Goal: Task Accomplishment & Management: Use online tool/utility

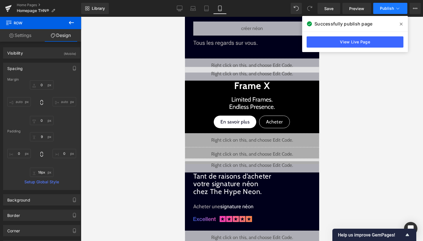
click at [388, 3] on button "Publish" at bounding box center [390, 8] width 34 height 11
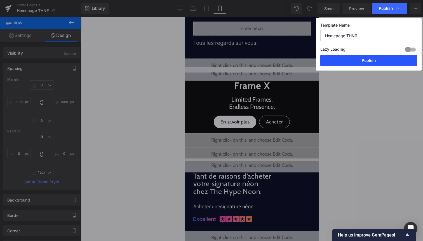
click at [376, 57] on button "Publish" at bounding box center [368, 60] width 97 height 11
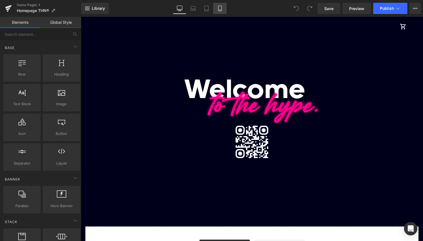
click at [220, 10] on icon at bounding box center [220, 9] width 6 height 6
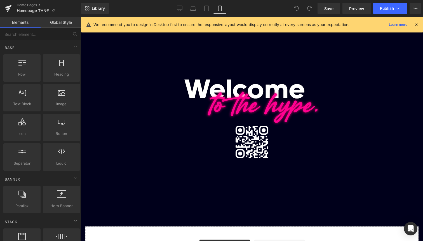
click at [221, 10] on icon at bounding box center [219, 8] width 3 height 5
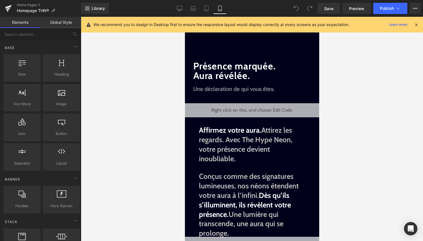
click at [416, 24] on icon at bounding box center [416, 24] width 5 height 5
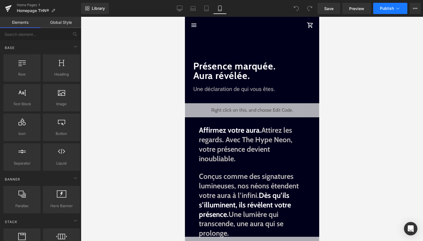
click at [386, 10] on span "Publish" at bounding box center [387, 8] width 14 height 4
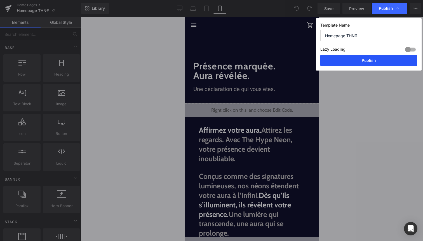
click at [367, 63] on button "Publish" at bounding box center [368, 60] width 97 height 11
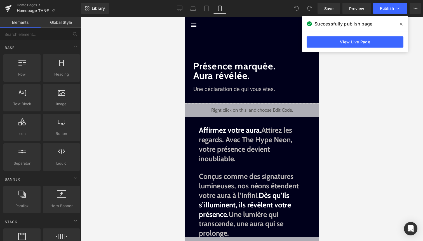
click at [400, 23] on icon at bounding box center [401, 24] width 3 height 4
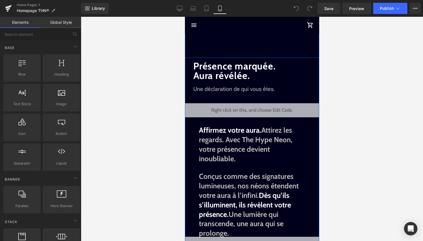
click at [220, 41] on div "Infinite Aura Text Block Impossible to ignore. All eyes on you . Text Block Cré…" at bounding box center [252, 8] width 134 height 100
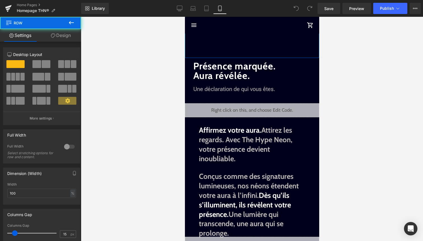
click at [65, 36] on link "Design" at bounding box center [61, 35] width 41 height 13
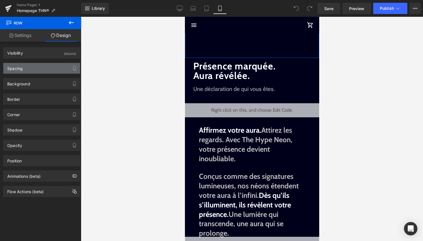
click at [62, 67] on div "Spacing" at bounding box center [41, 68] width 77 height 11
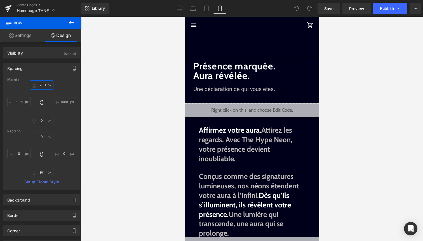
click at [43, 85] on input "-200" at bounding box center [42, 84] width 24 height 9
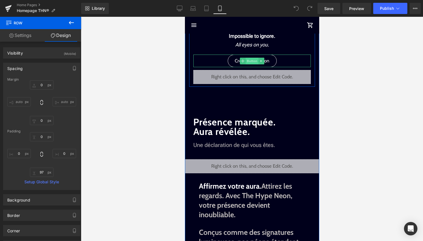
click at [255, 60] on span "Button" at bounding box center [251, 61] width 13 height 7
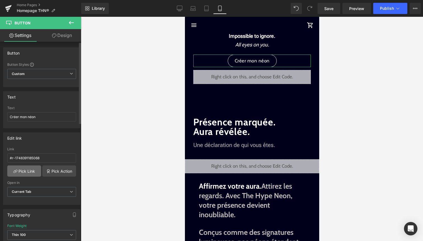
click at [32, 167] on link "Pick Link" at bounding box center [24, 170] width 34 height 11
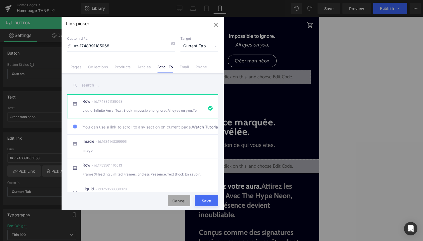
click at [179, 202] on button "Cancel" at bounding box center [179, 200] width 22 height 11
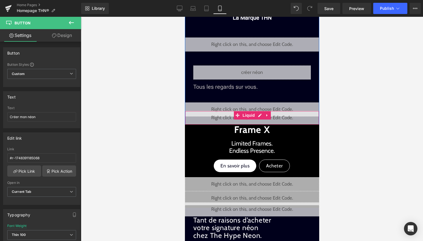
scroll to position [295, 0]
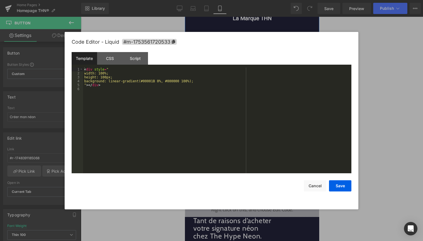
click at [259, 114] on div "Liquid" at bounding box center [252, 118] width 134 height 14
click at [316, 185] on button "Cancel" at bounding box center [315, 185] width 22 height 11
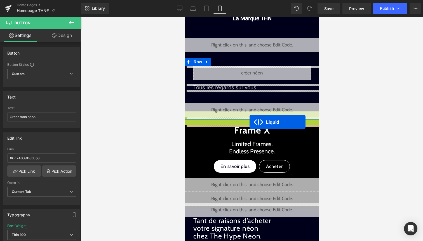
drag, startPoint x: 249, startPoint y: 118, endPoint x: 249, endPoint y: 122, distance: 4.2
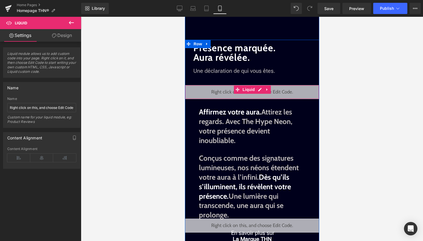
scroll to position [0, 0]
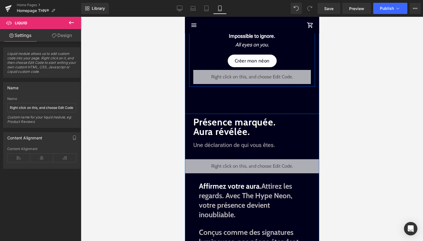
click at [247, 57] on link "Créer mon néon" at bounding box center [251, 61] width 49 height 13
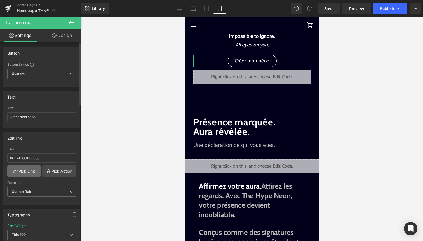
click at [31, 172] on link "Pick Link" at bounding box center [24, 170] width 34 height 11
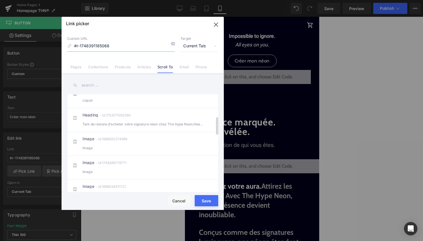
scroll to position [122, 0]
click at [186, 202] on button "Cancel" at bounding box center [179, 200] width 22 height 11
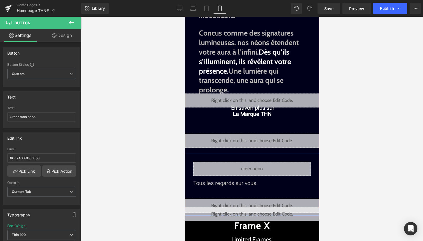
scroll to position [203, 0]
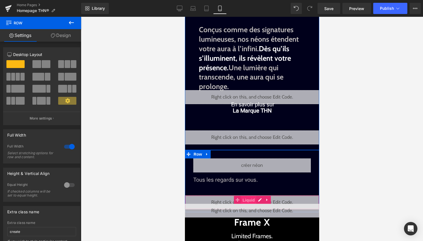
click at [249, 198] on span "Liquid" at bounding box center [248, 200] width 15 height 8
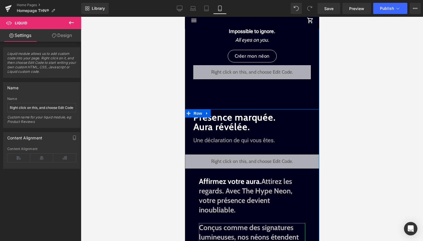
scroll to position [0, 0]
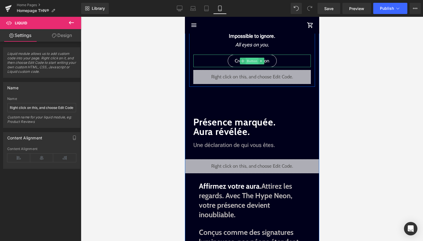
click at [252, 59] on span "Button" at bounding box center [251, 61] width 13 height 7
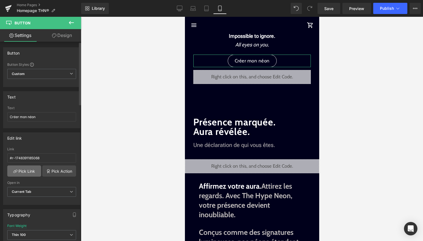
click at [27, 169] on link "Pick Link" at bounding box center [24, 170] width 34 height 11
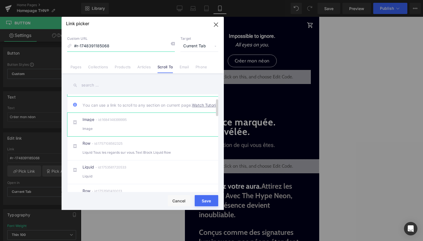
scroll to position [22, 0]
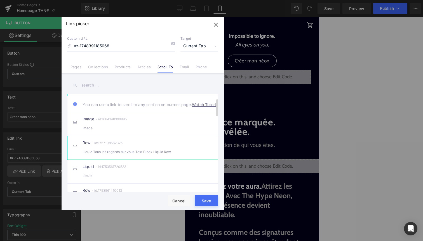
click at [132, 154] on div "Liquid Tous les regards sur vous.Text Block Liquid Row" at bounding box center [143, 152] width 120 height 6
type input "#r-1757108562325"
click at [205, 200] on button "Save" at bounding box center [207, 200] width 24 height 11
type input "#r-1757108562325"
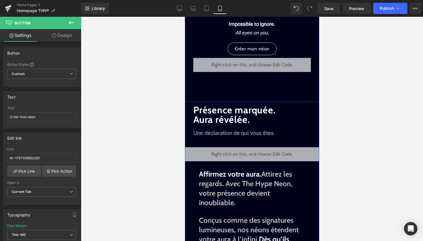
scroll to position [0, 0]
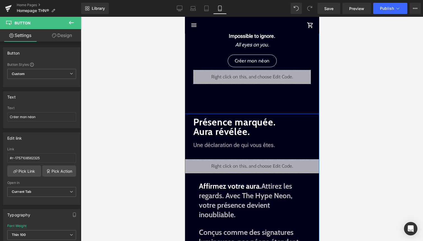
click at [225, 100] on div "Infinite Aura Text Block Impossible to ignore. All eyes on you . Text Block Cré…" at bounding box center [252, 64] width 134 height 100
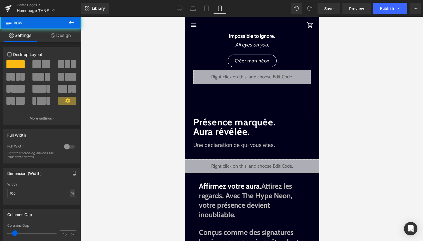
click at [59, 33] on link "Design" at bounding box center [61, 35] width 41 height 13
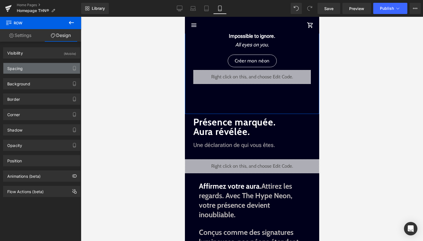
click at [39, 72] on div "Spacing" at bounding box center [41, 68] width 77 height 11
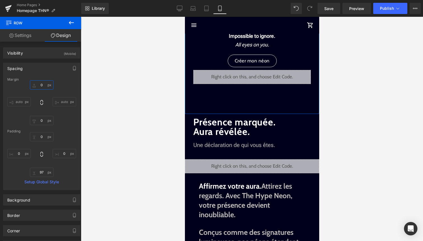
click at [44, 87] on input "0" at bounding box center [42, 84] width 24 height 9
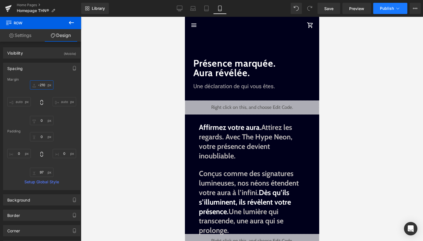
type input "-210"
click at [402, 11] on button "Publish" at bounding box center [390, 8] width 34 height 11
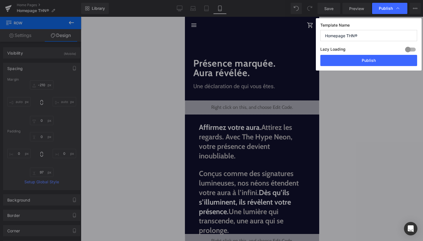
click at [385, 66] on div "Template Name Homepage THN® Lazy Loading Build Upgrade plan to unlock Lazy load…" at bounding box center [369, 44] width 106 height 52
click at [390, 62] on button "Publish" at bounding box center [368, 60] width 97 height 11
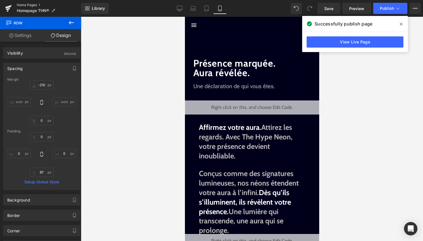
click at [29, 4] on link "Home Pages" at bounding box center [49, 5] width 64 height 4
